Goal: Task Accomplishment & Management: Use online tool/utility

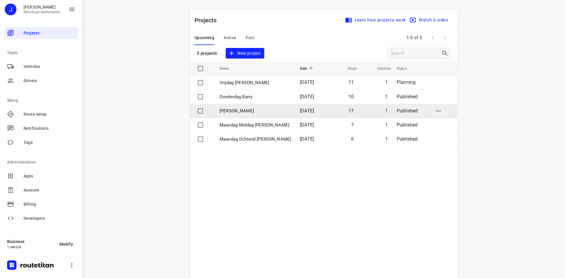
click at [235, 111] on p "[PERSON_NAME]" at bounding box center [254, 111] width 71 height 7
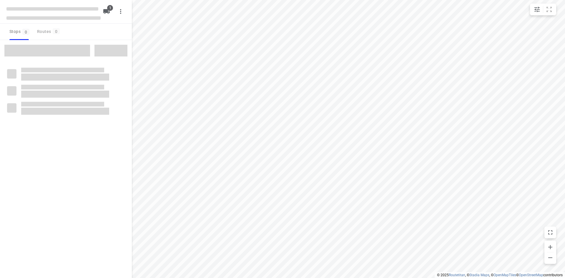
type input "distance"
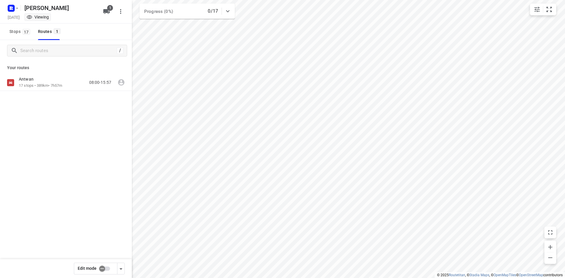
click at [70, 92] on div "Antwan 17 stops • 389km • 7h57m 08:00-15:57" at bounding box center [66, 103] width 132 height 58
click at [70, 90] on div "Antwan 17 stops • 389km • 7h57m 08:00-15:57" at bounding box center [66, 82] width 132 height 16
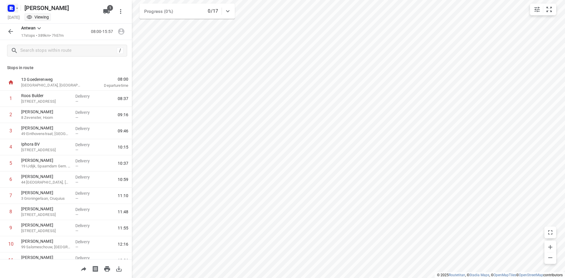
click at [13, 4] on icon "button" at bounding box center [10, 8] width 9 height 9
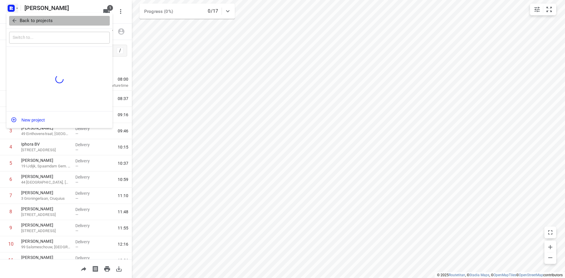
click at [15, 16] on button "Back to projects" at bounding box center [59, 21] width 101 height 10
